Goal: Navigation & Orientation: Find specific page/section

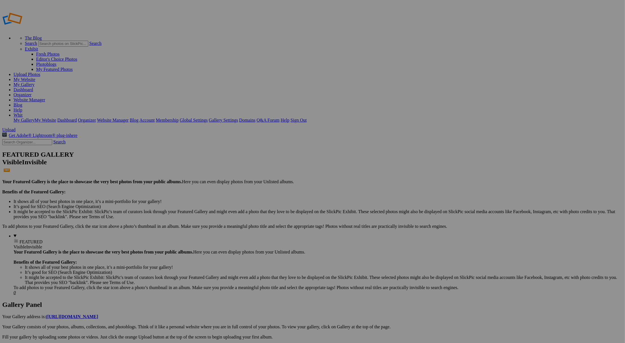
click at [35, 77] on link "My Website" at bounding box center [25, 79] width 22 height 5
